Goal: Transaction & Acquisition: Purchase product/service

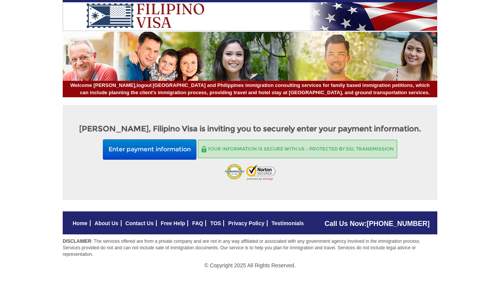
click at [156, 146] on button "Enter payment information" at bounding box center [150, 149] width 94 height 20
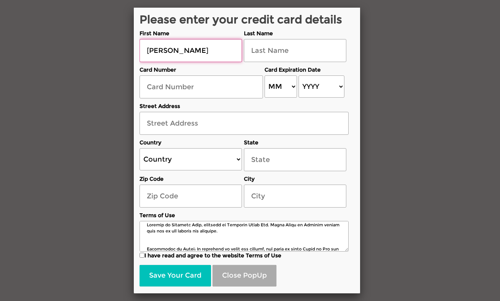
type input "[PERSON_NAME]"
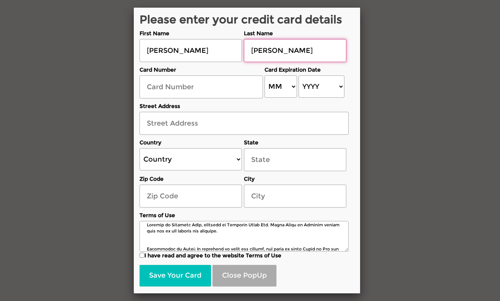
type input "[PERSON_NAME]"
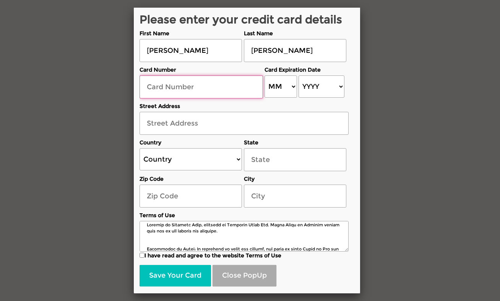
click at [157, 98] on input "text" at bounding box center [202, 86] width 124 height 23
type input "[CREDIT_CARD_NUMBER]"
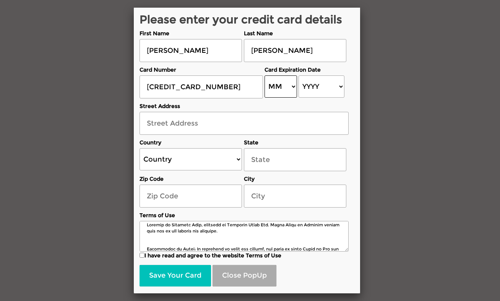
select select "08"
select select "2028"
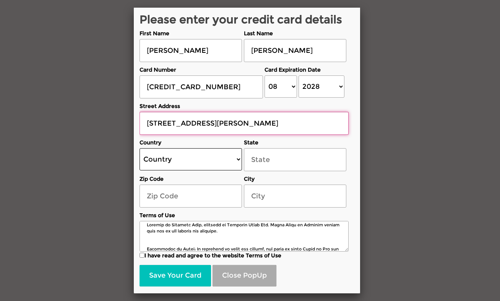
type input "[STREET_ADDRESS][PERSON_NAME]"
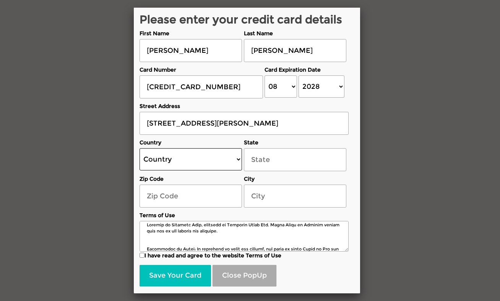
select select "US"
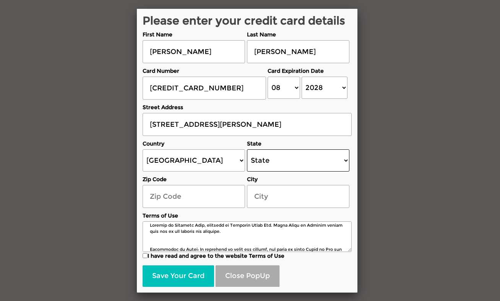
select select "[US_STATE]"
type input "93101"
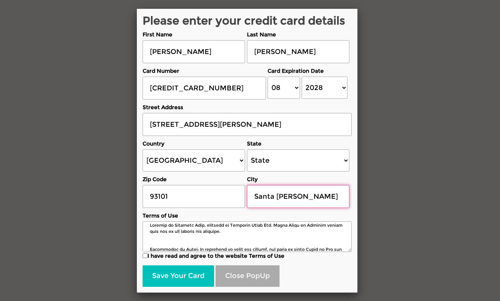
type input "Santa [PERSON_NAME]"
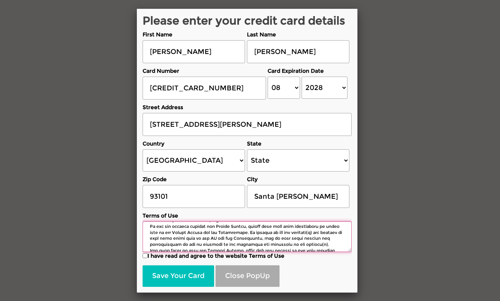
scroll to position [624, 0]
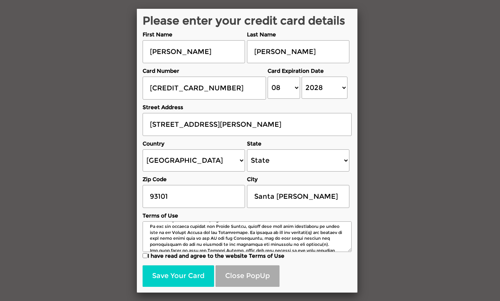
click at [193, 275] on button "Save Your Card" at bounding box center [179, 275] width 72 height 21
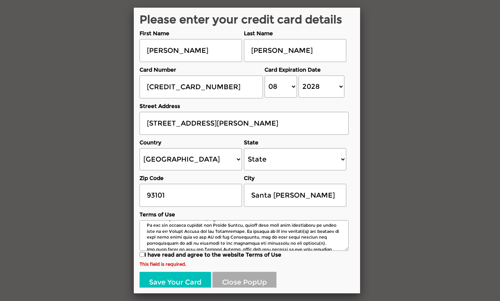
click at [143, 253] on input "I have read and agree to the website Terms of Use" at bounding box center [142, 254] width 5 height 5
checkbox input "true"
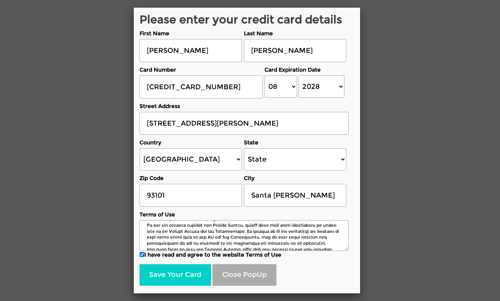
click at [155, 270] on button "Save Your Card" at bounding box center [176, 274] width 72 height 21
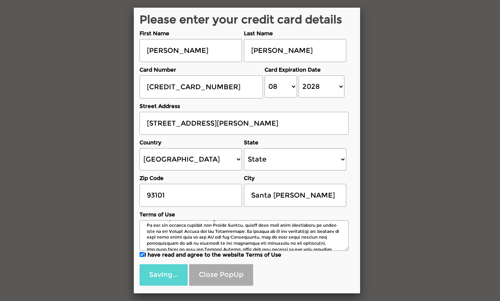
click at [167, 278] on div "Saving... Close PopUp" at bounding box center [244, 272] width 209 height 25
